Goal: Task Accomplishment & Management: Manage account settings

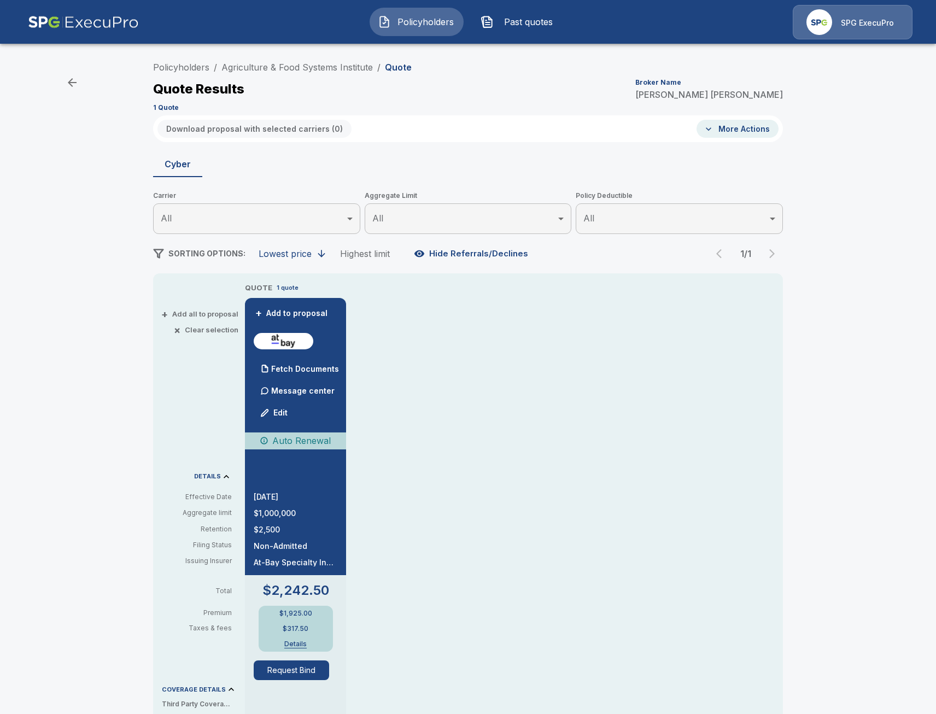
drag, startPoint x: 67, startPoint y: 230, endPoint x: 343, endPoint y: 103, distance: 304.2
click at [67, 230] on div "Policyholders / Agriculture & Food Systems Institute / Quote Quote Results Brok…" at bounding box center [468, 578] width 936 height 1053
click at [839, 23] on div "SPG ExecuPro" at bounding box center [853, 22] width 120 height 34
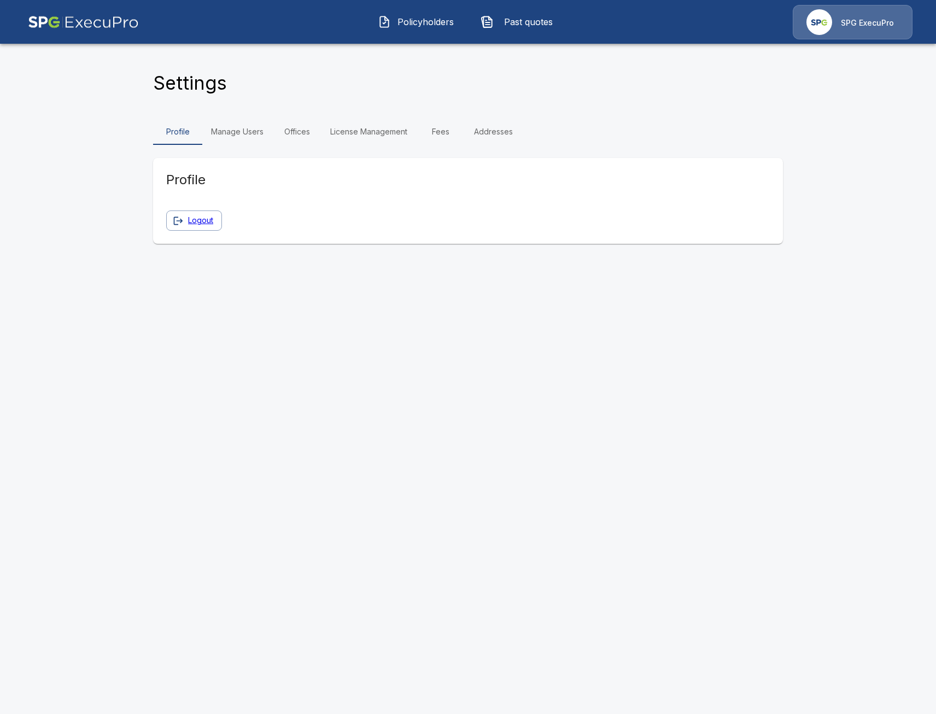
click at [100, 39] on img at bounding box center [83, 22] width 111 height 34
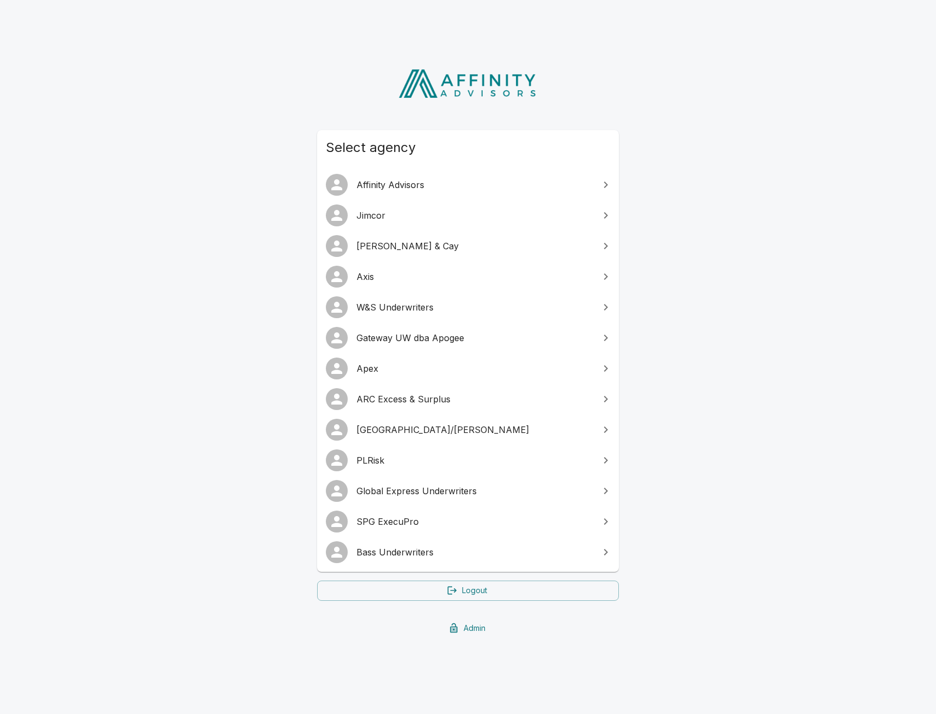
click at [462, 631] on link "Admin" at bounding box center [468, 629] width 302 height 20
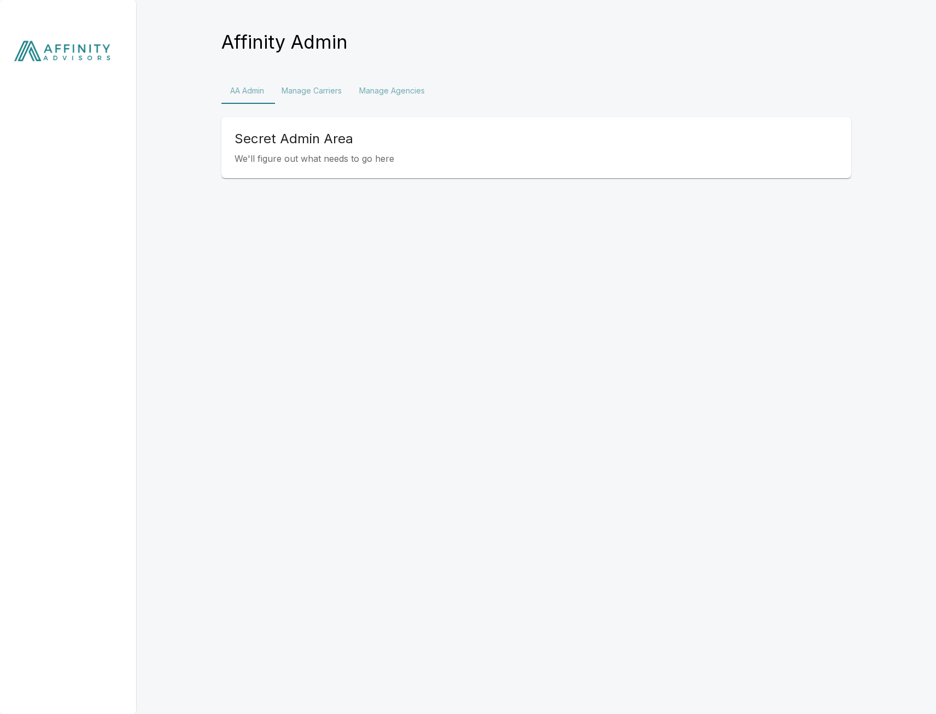
click at [328, 91] on button "Manage Carriers" at bounding box center [312, 91] width 78 height 26
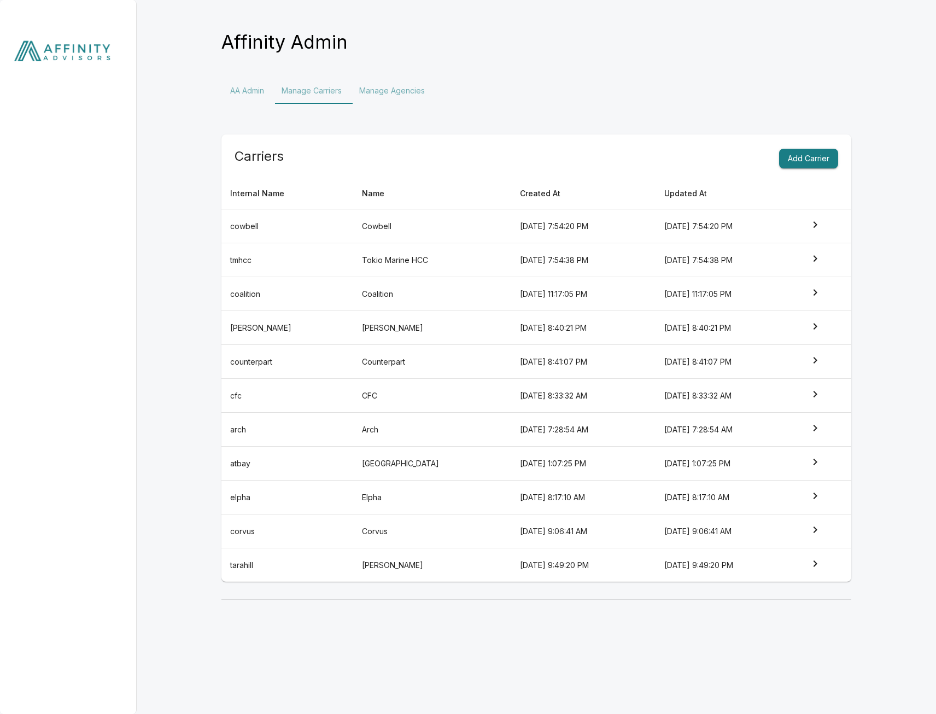
drag, startPoint x: 182, startPoint y: 258, endPoint x: 272, endPoint y: 203, distance: 106.0
click at [182, 259] on div "Affinity Admin AA Admin Manage Carriers Manage Agencies Carriers Add Carrier In…" at bounding box center [468, 306] width 936 height 613
click at [398, 87] on button "Manage Agencies" at bounding box center [392, 91] width 83 height 26
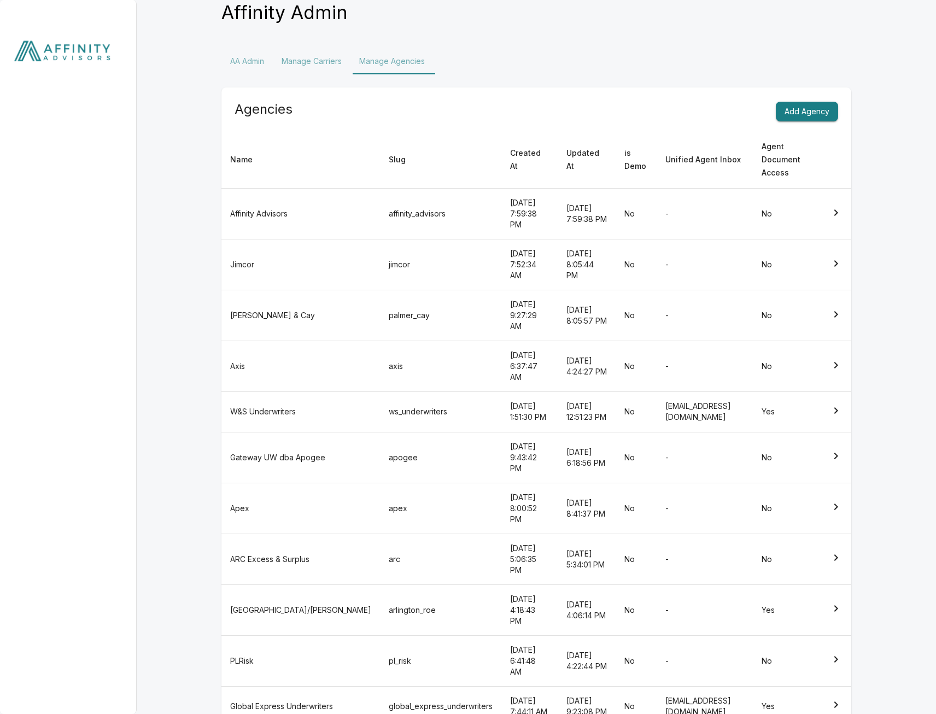
scroll to position [34, 0]
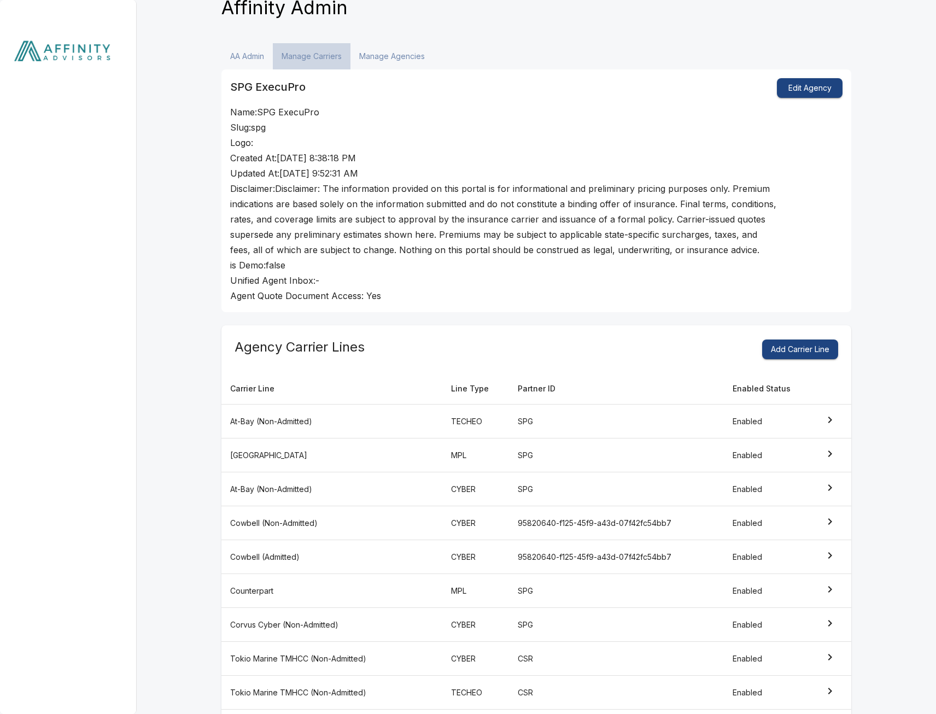
click at [331, 60] on button "Manage Carriers" at bounding box center [312, 56] width 78 height 26
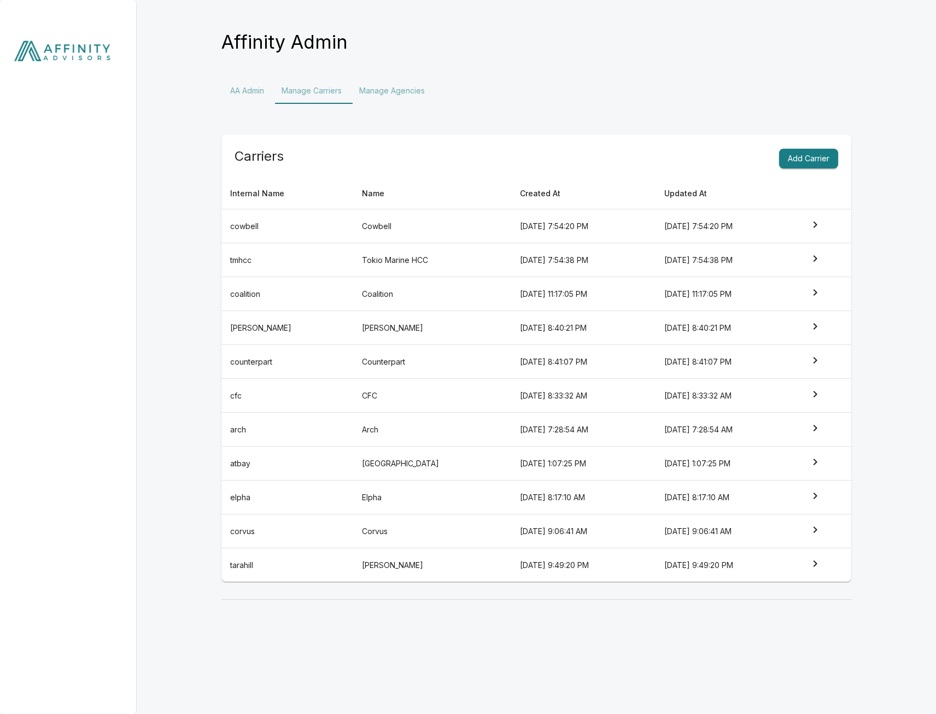
click at [353, 222] on td "Cowbell" at bounding box center [432, 226] width 158 height 34
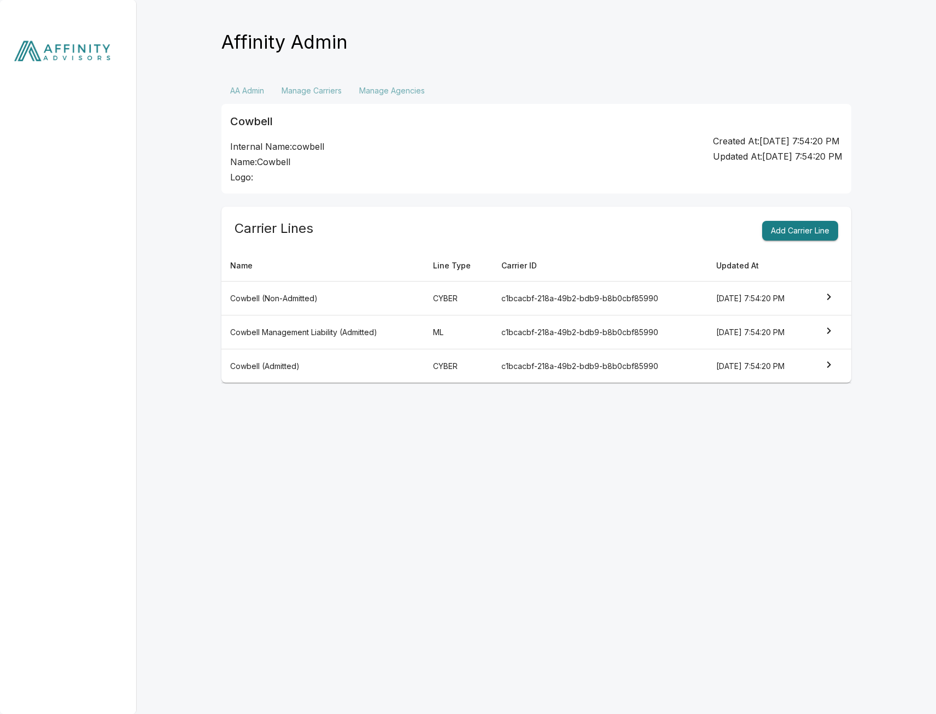
click at [364, 397] on html "Affinity Admin AA Admin Manage Carriers Manage Agencies Cowbell Internal Name: …" at bounding box center [468, 198] width 936 height 397
click at [342, 306] on td "Cowbell (Non-Admitted)" at bounding box center [323, 299] width 203 height 34
